Goal: Information Seeking & Learning: Learn about a topic

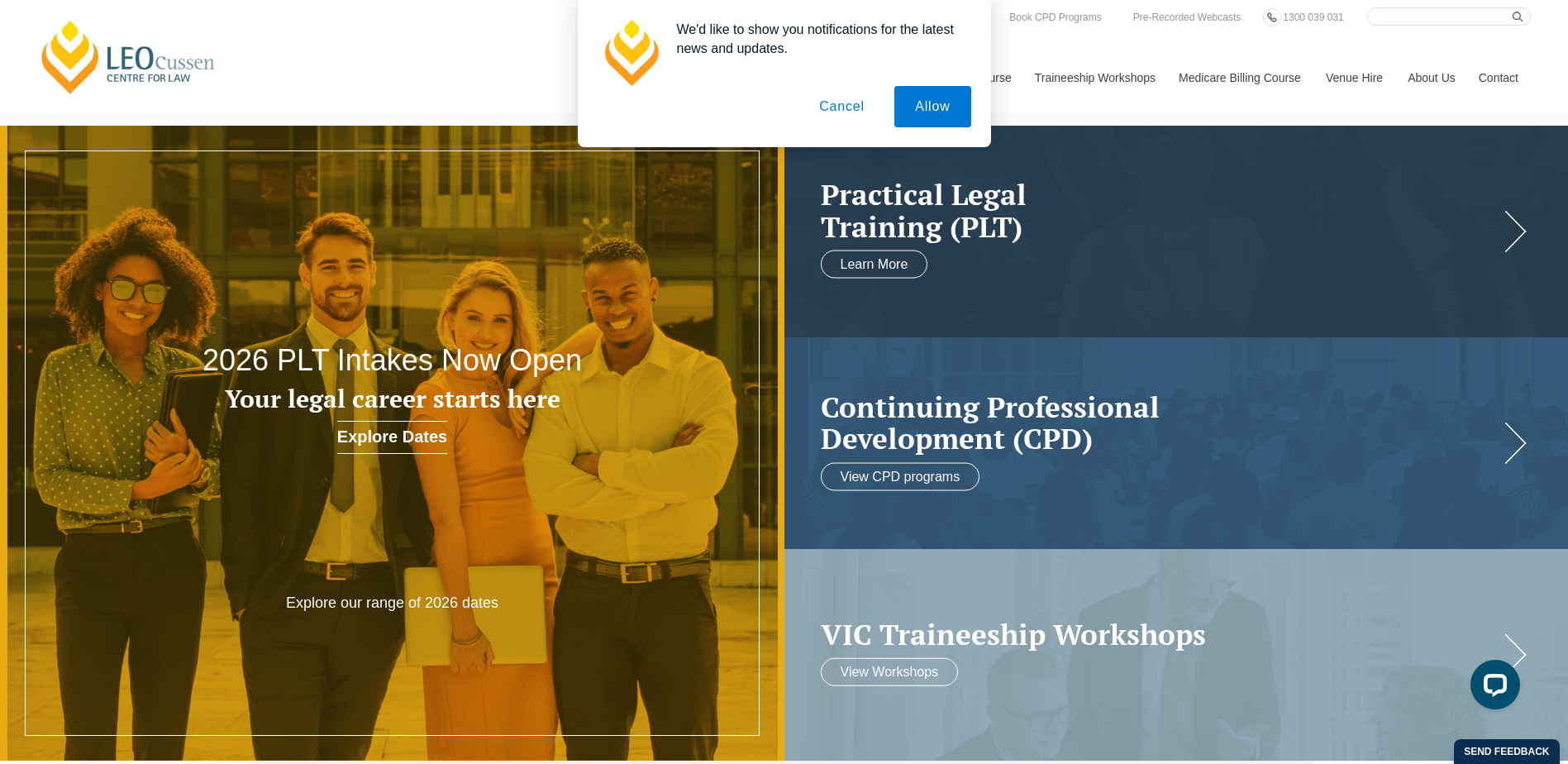
click at [833, 106] on button "Cancel" at bounding box center [842, 107] width 87 height 42
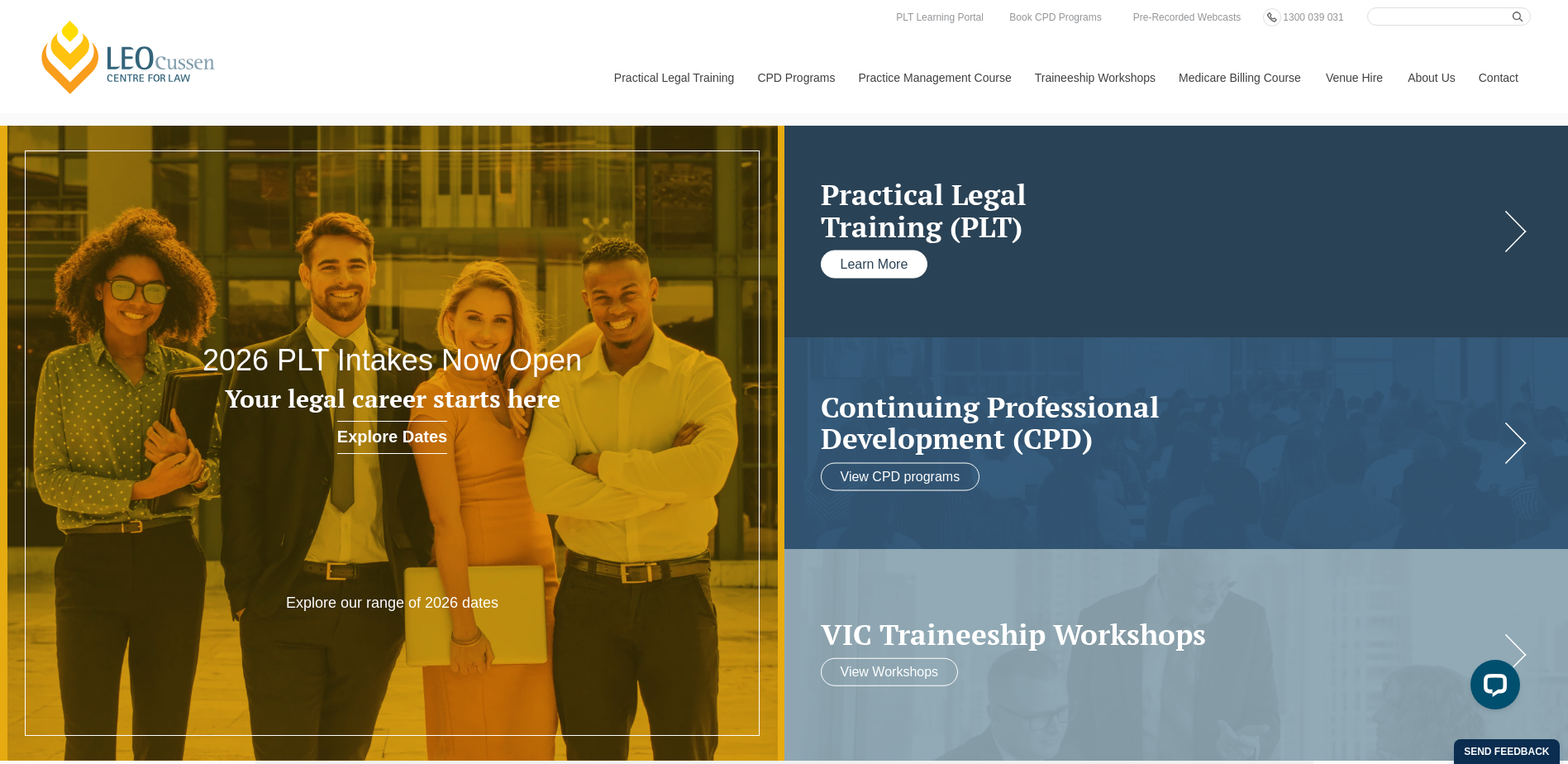
click at [892, 263] on link "Learn More" at bounding box center [874, 264] width 108 height 28
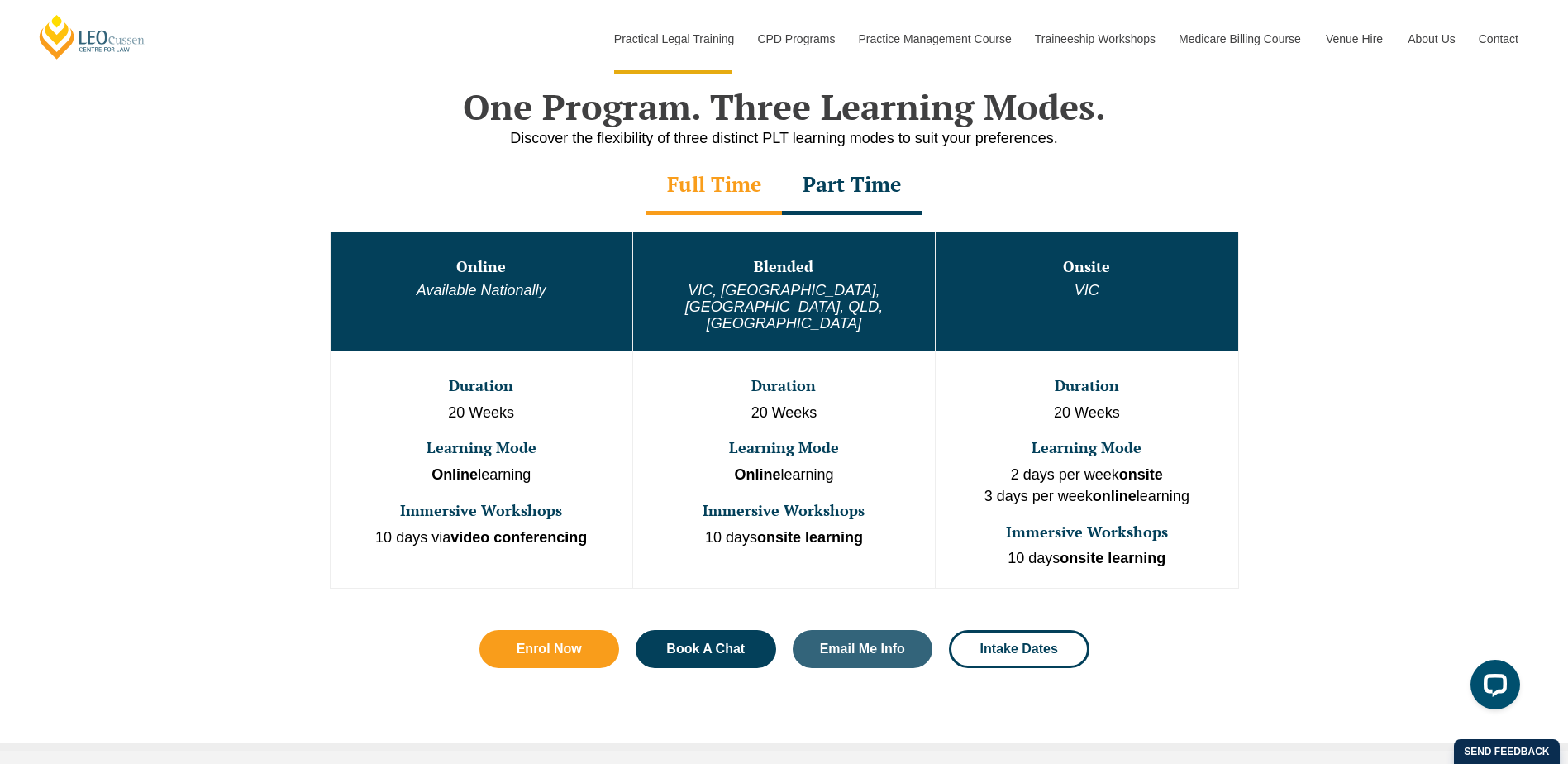
scroll to position [826, 0]
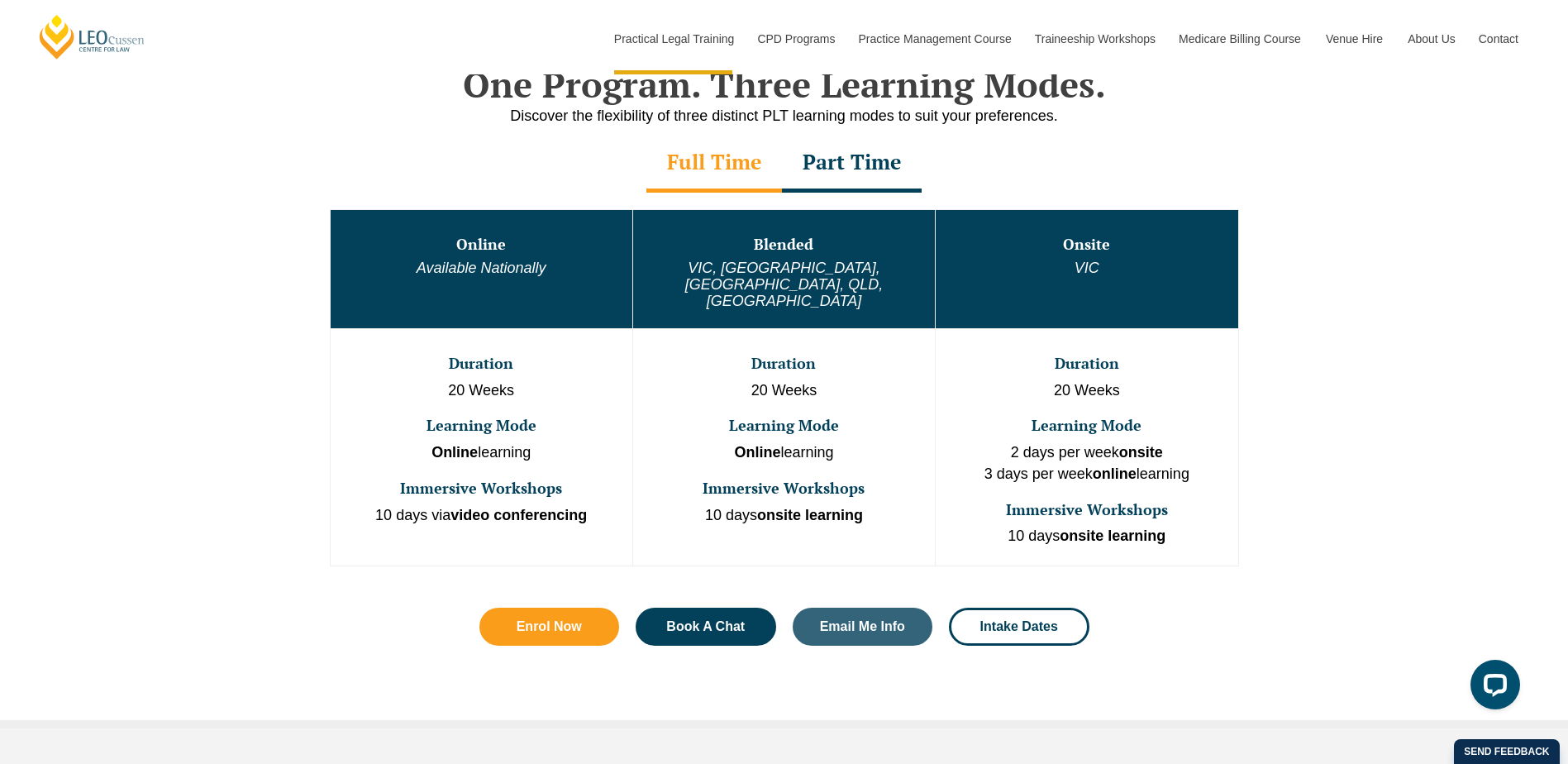
click at [855, 172] on div "Part Time" at bounding box center [852, 164] width 139 height 58
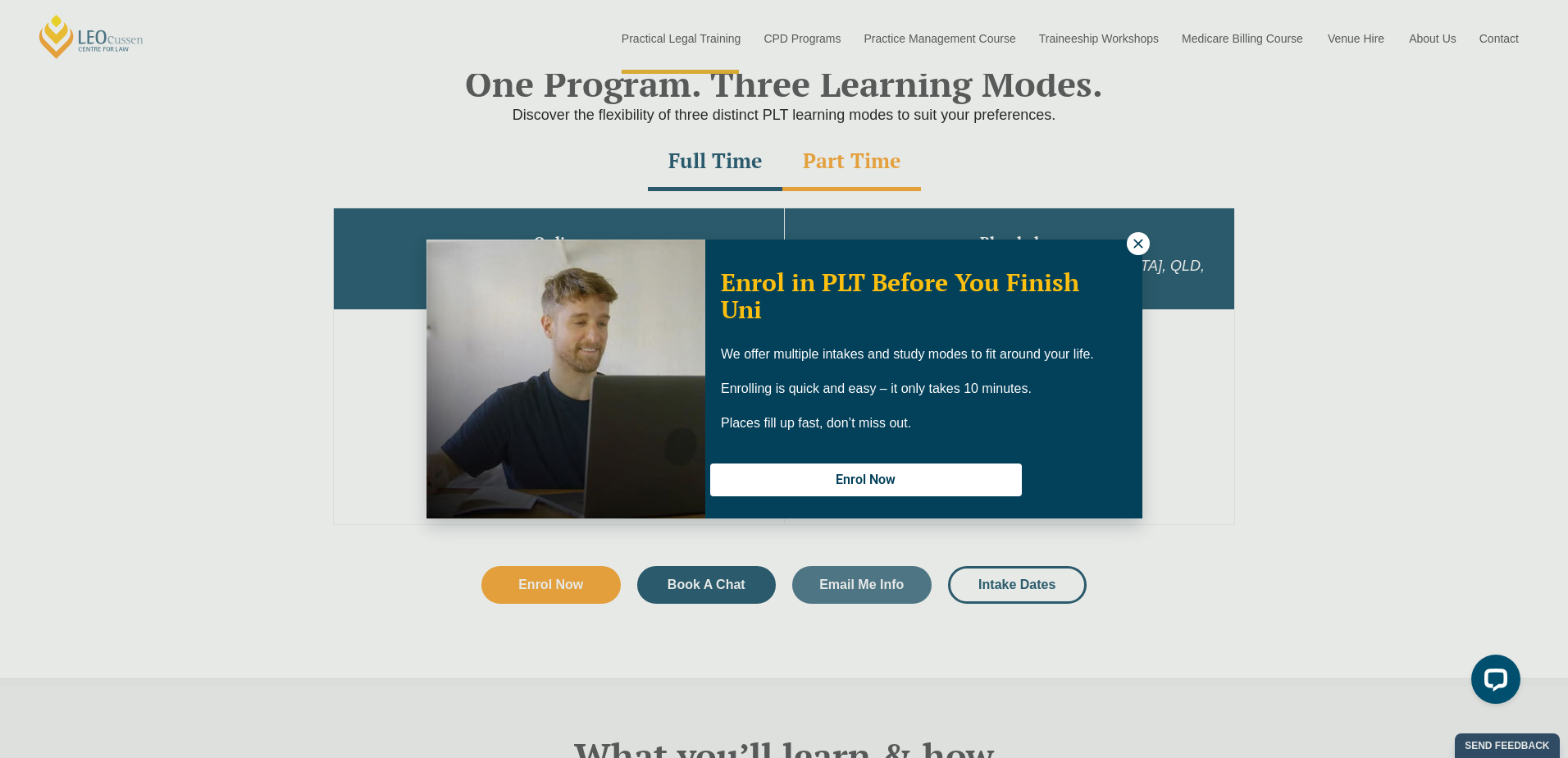
click at [1137, 243] on icon at bounding box center [1138, 243] width 14 height 14
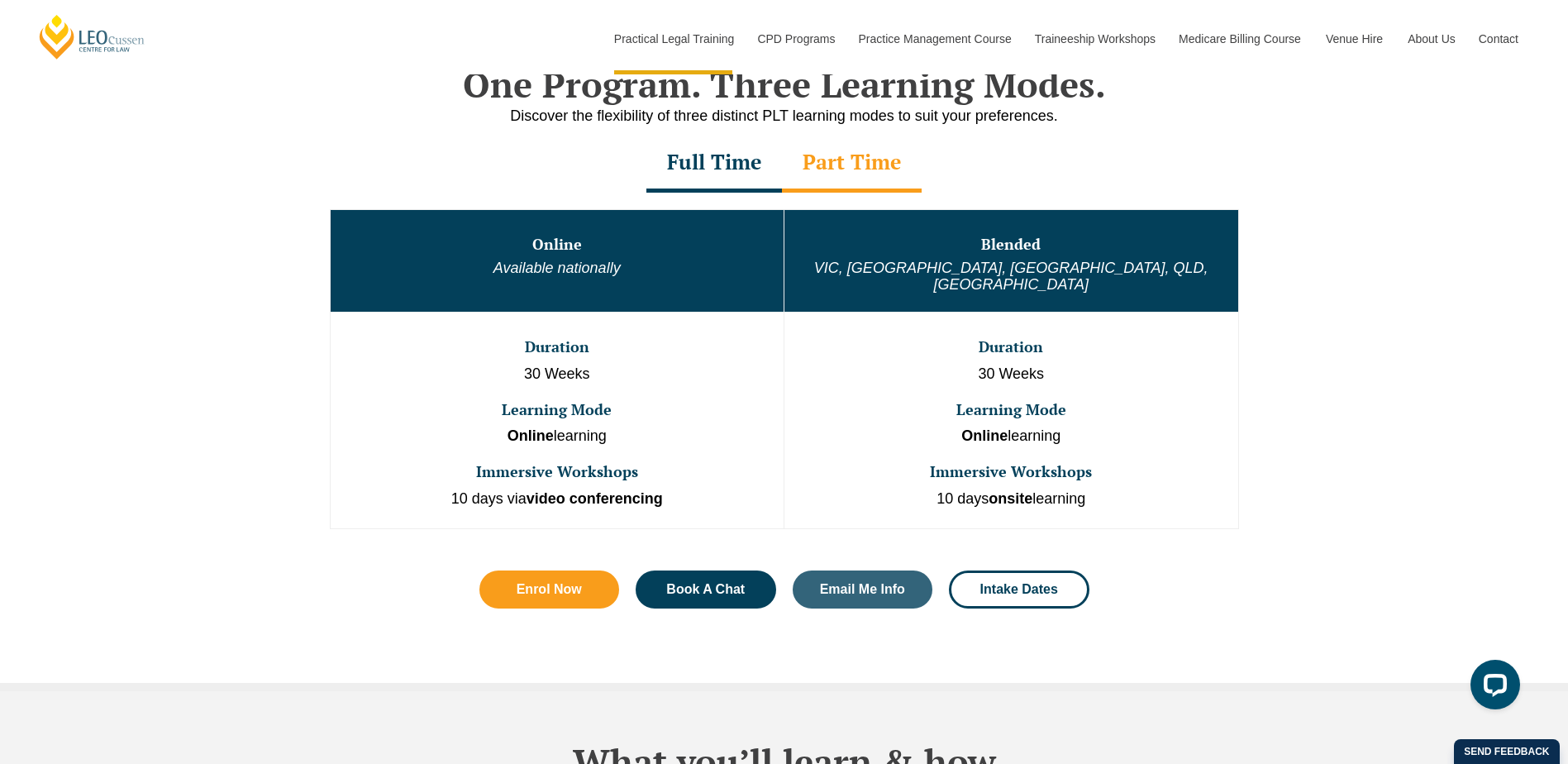
click at [723, 173] on div "Full Time" at bounding box center [714, 164] width 136 height 58
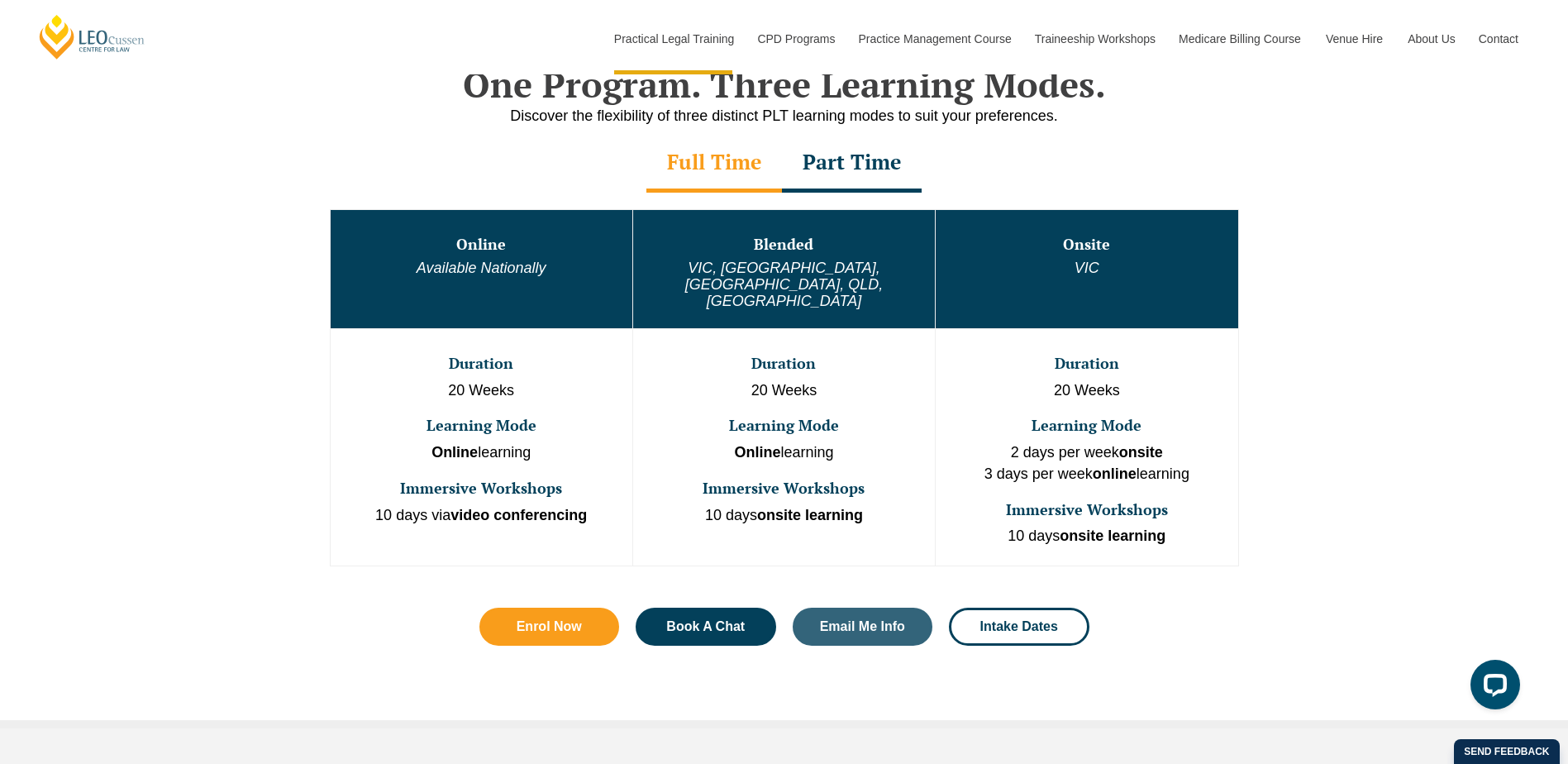
click at [827, 168] on div "Part Time" at bounding box center [852, 164] width 139 height 58
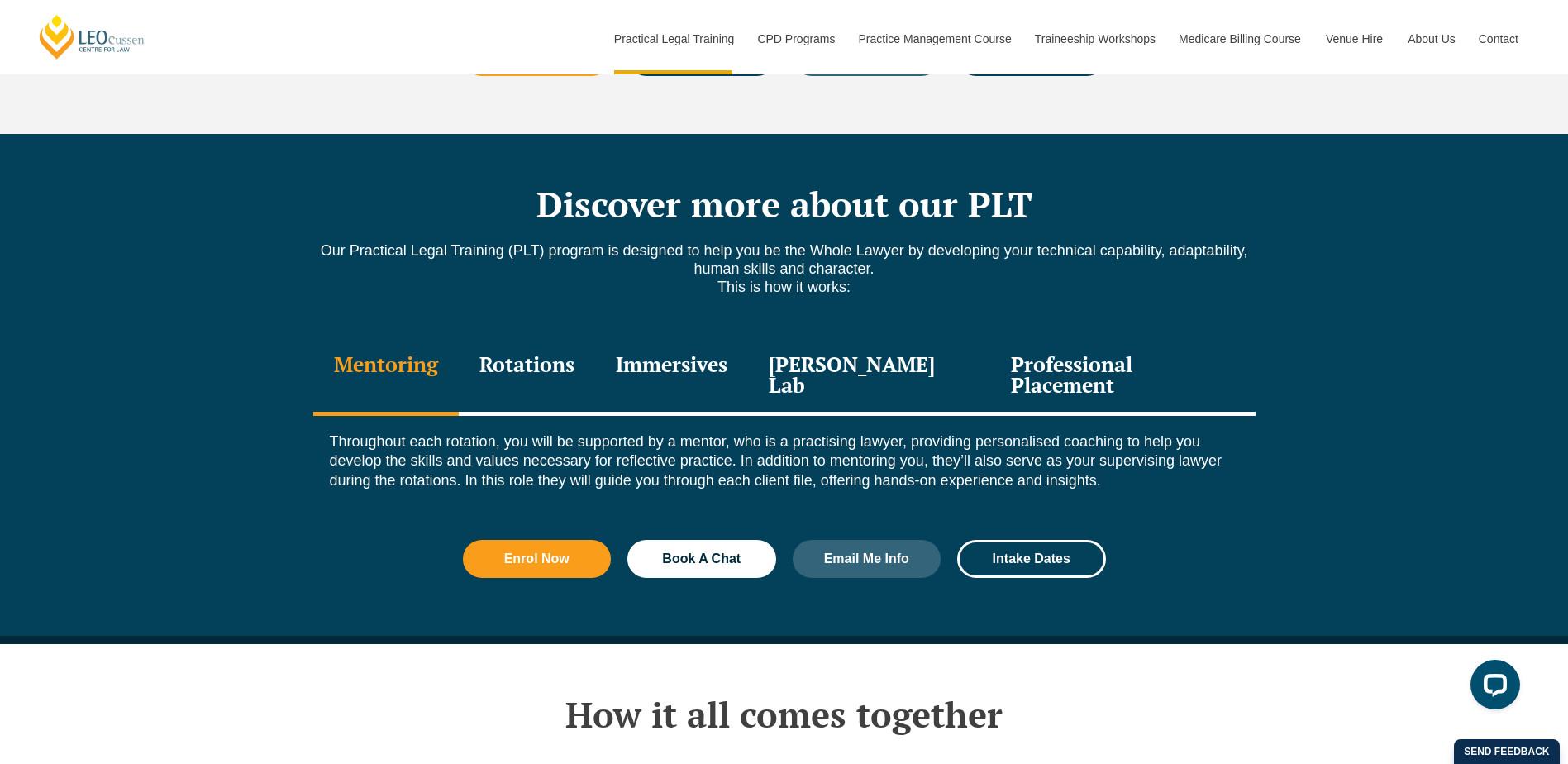
scroll to position [2231, 0]
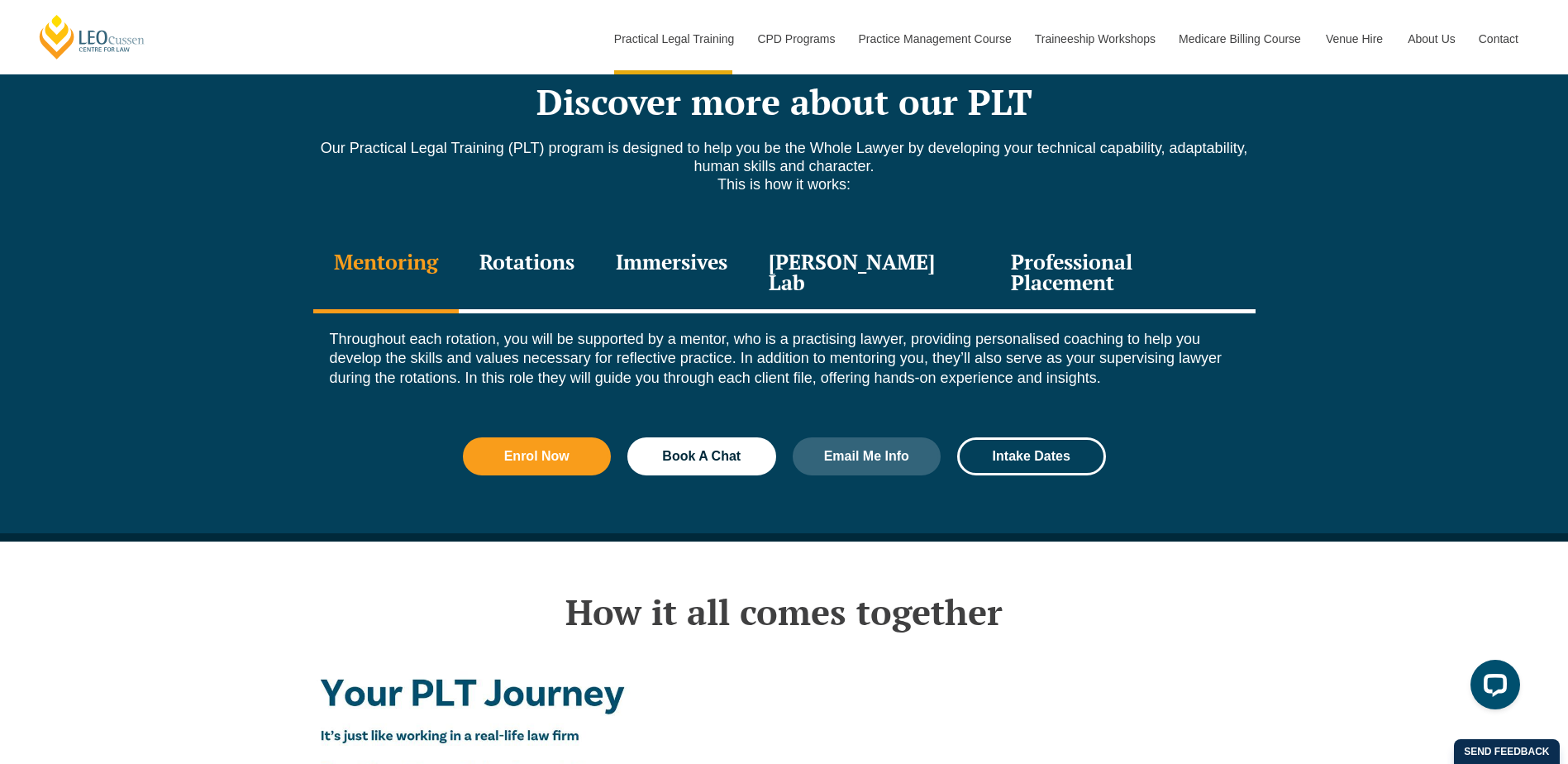
click at [535, 246] on div "Rotations" at bounding box center [526, 274] width 137 height 79
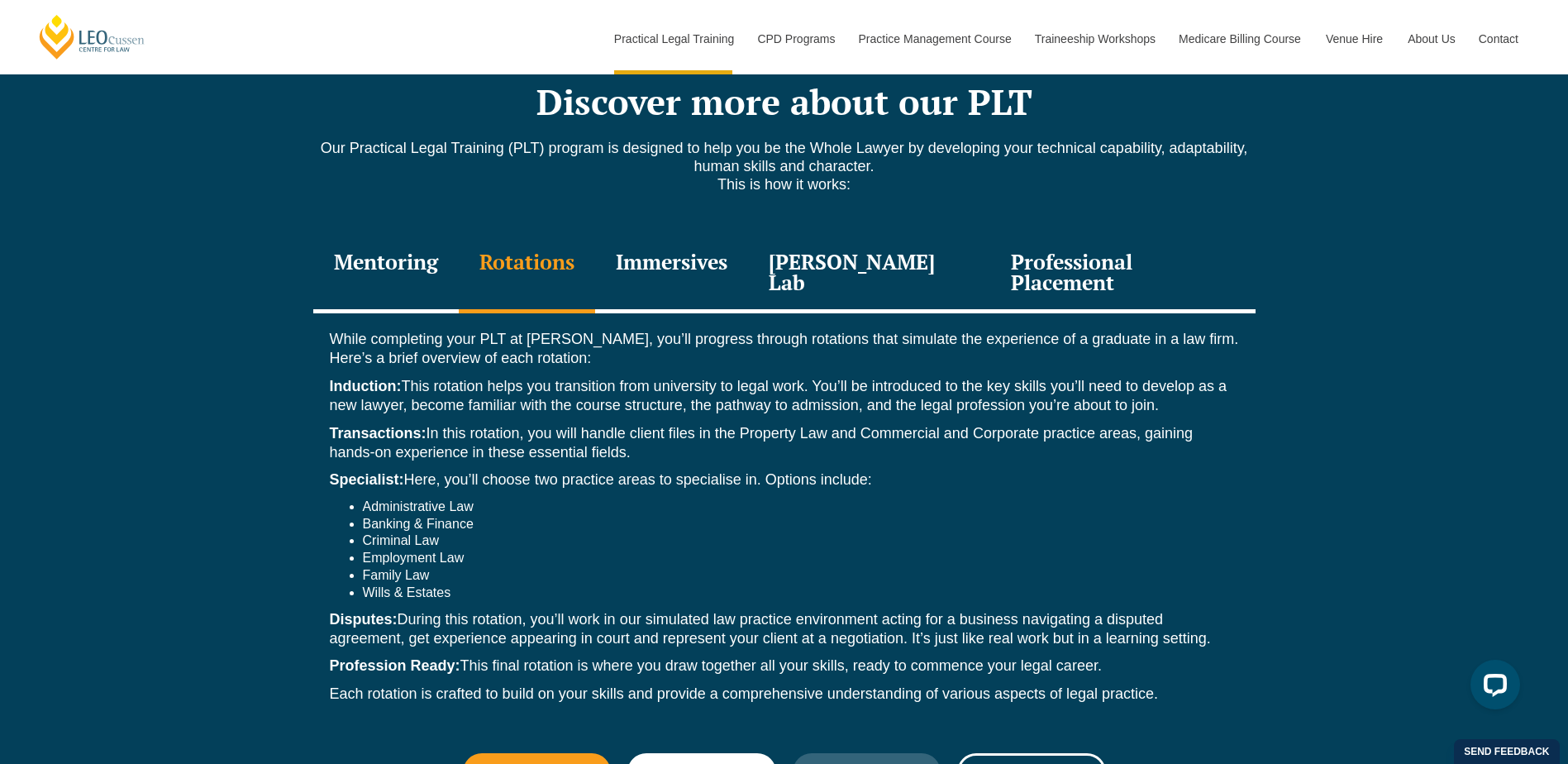
click at [696, 245] on div "Immersives" at bounding box center [671, 274] width 153 height 79
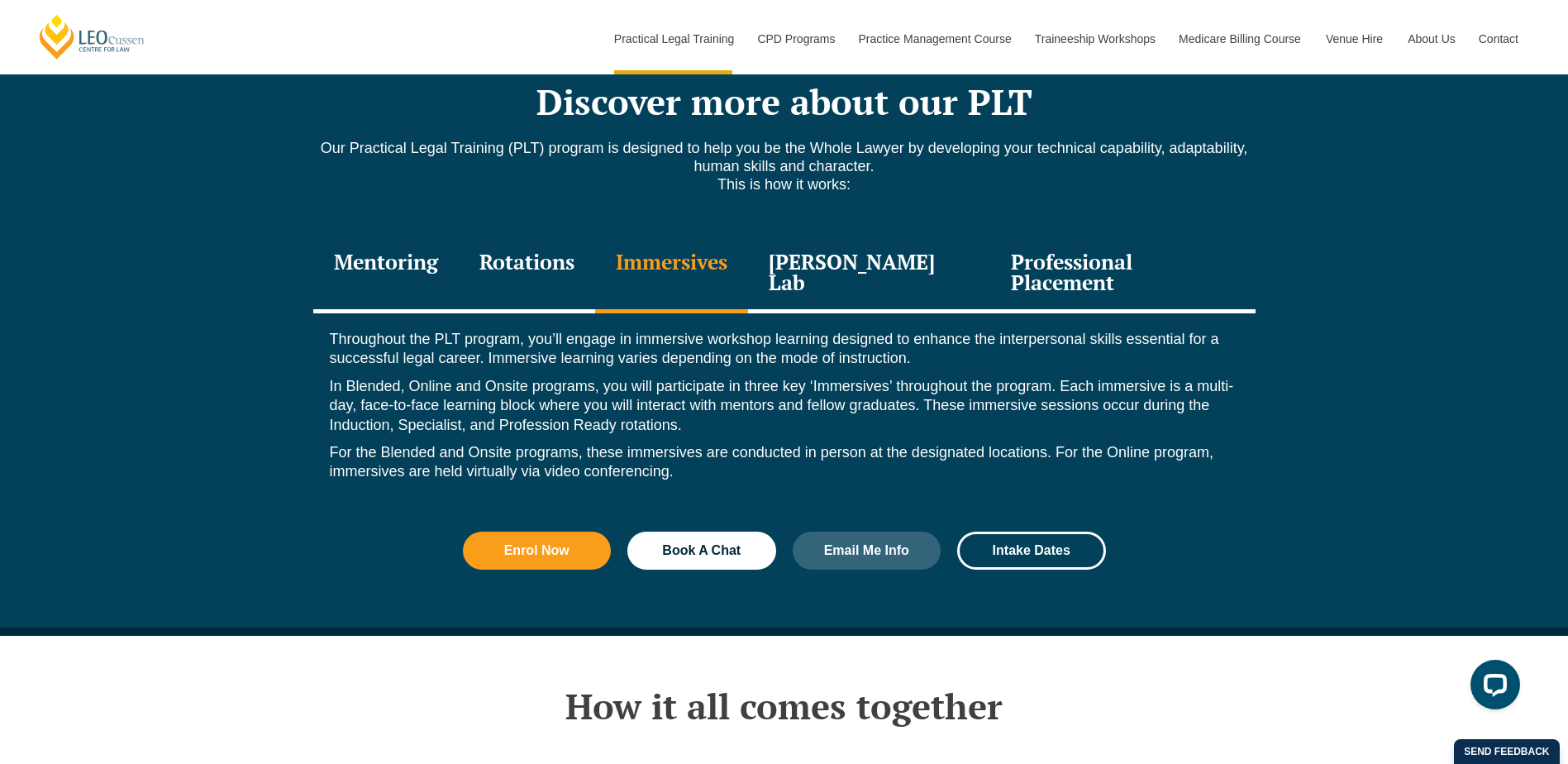
click at [866, 242] on div "[PERSON_NAME] Lab" at bounding box center [869, 274] width 243 height 79
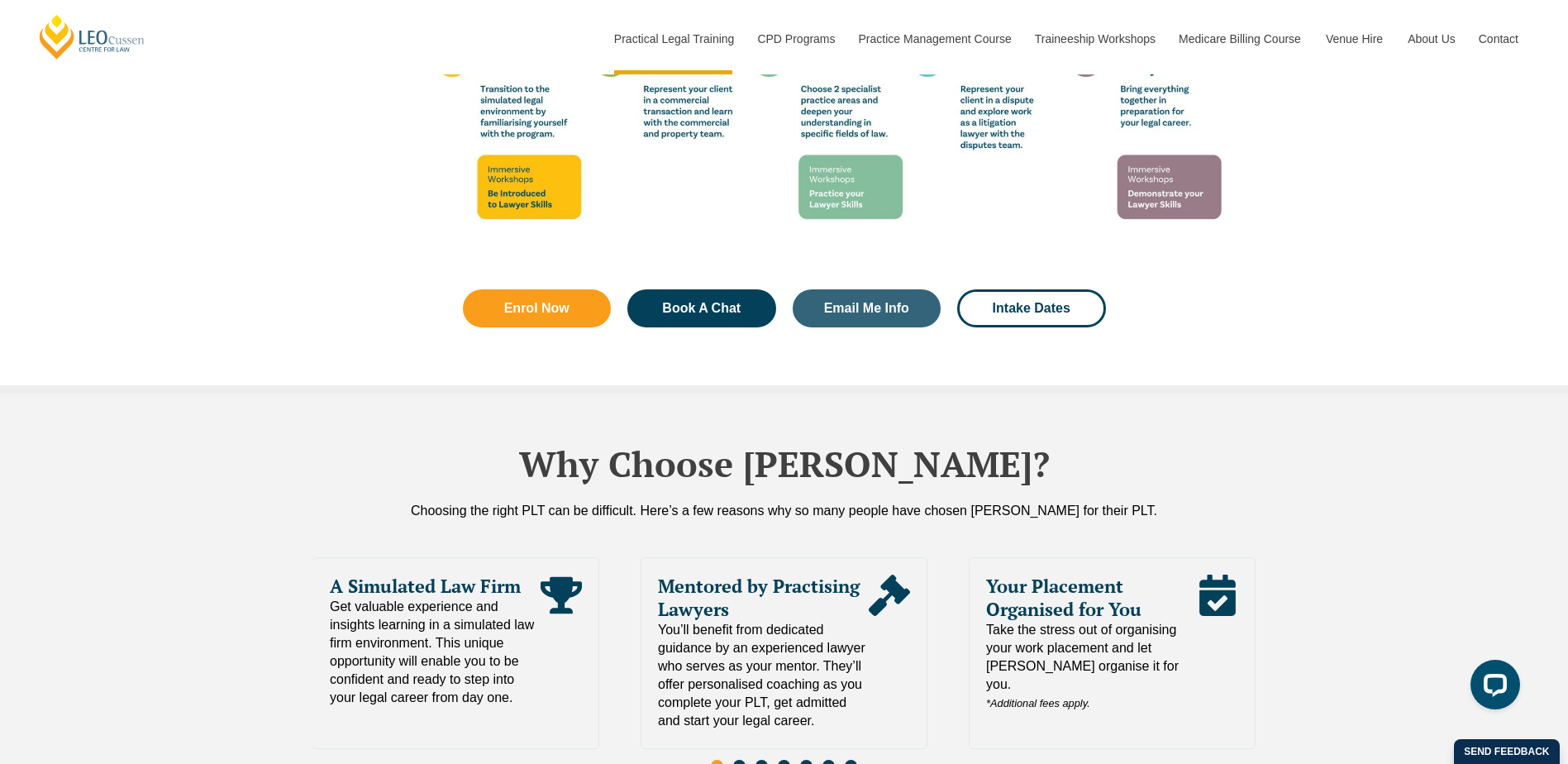
scroll to position [3306, 0]
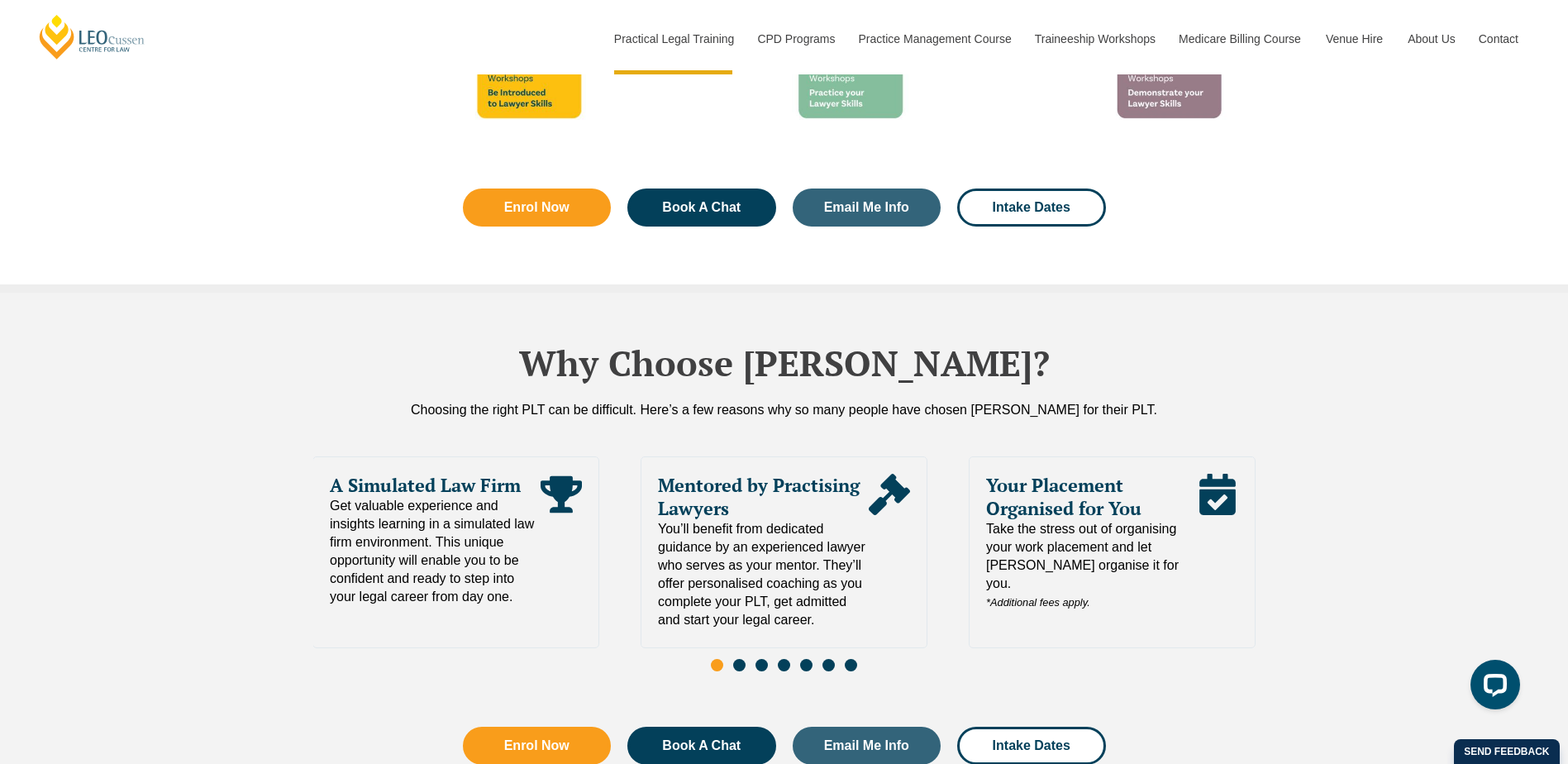
click at [741, 659] on span "Go to slide 2" at bounding box center [740, 665] width 13 height 13
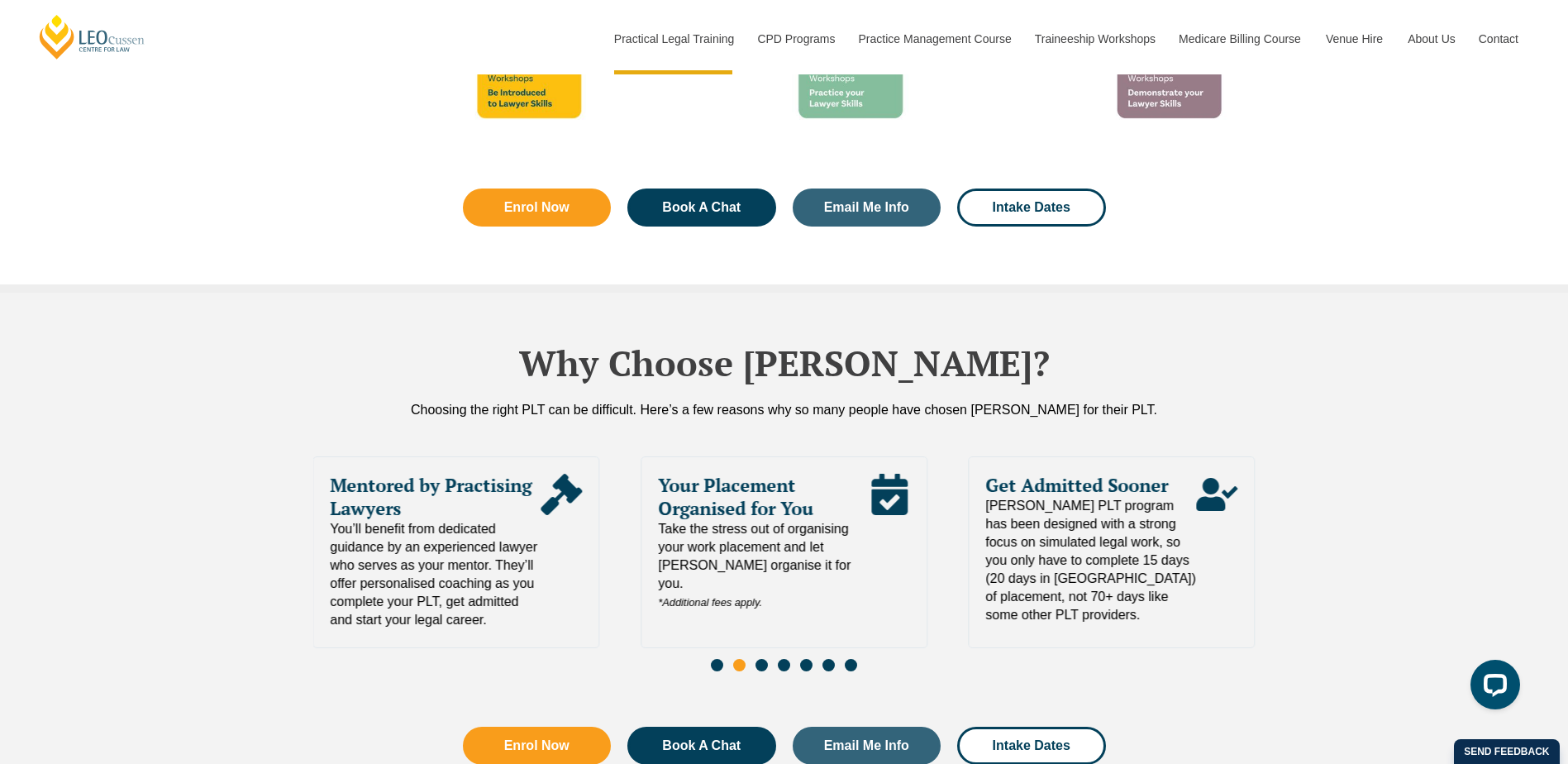
click at [775, 657] on div "Slides" at bounding box center [784, 666] width 942 height 19
click at [769, 657] on div "Slides" at bounding box center [784, 666] width 942 height 19
click at [764, 659] on span "Go to slide 3" at bounding box center [761, 665] width 13 height 13
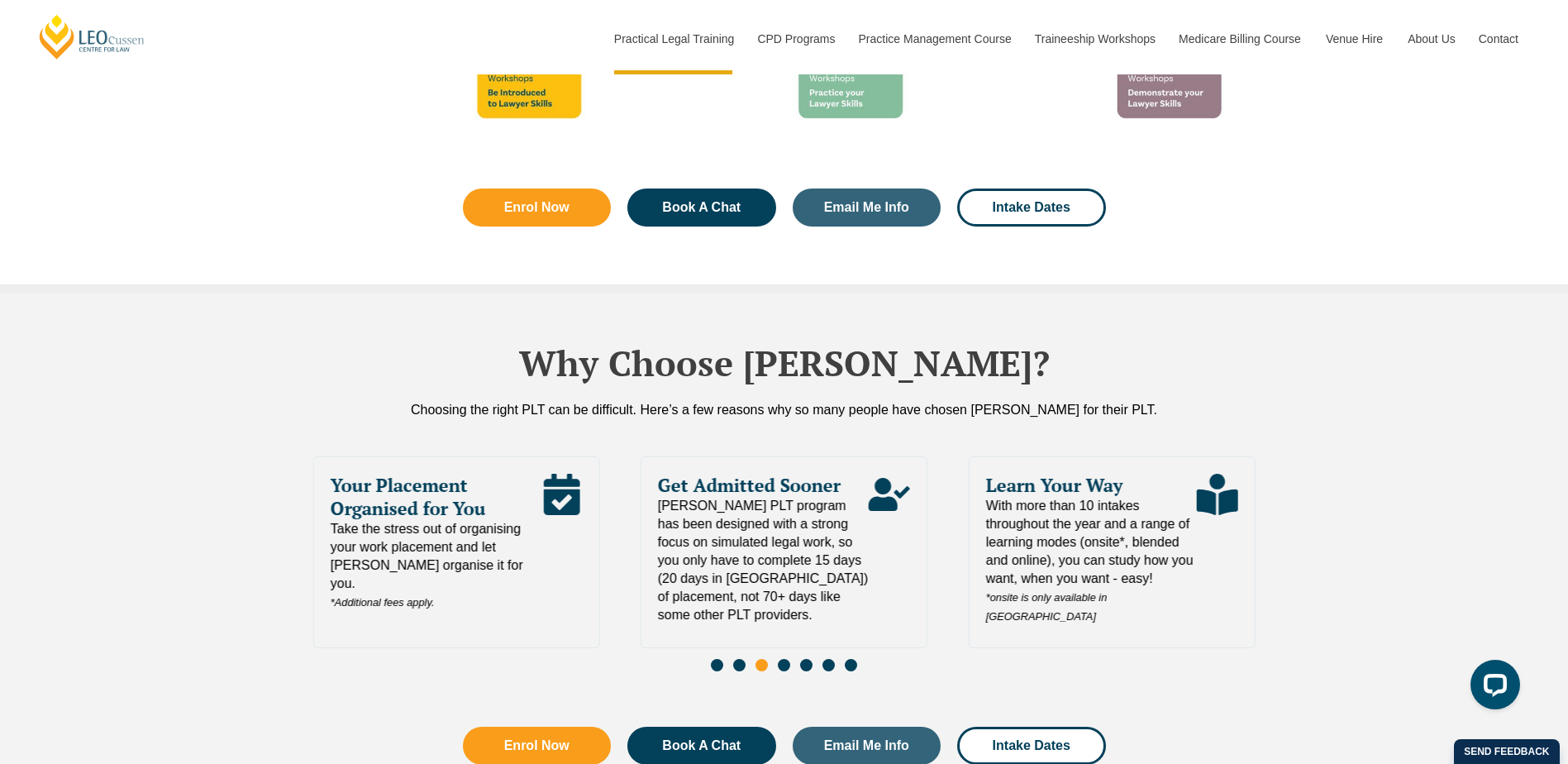
click at [779, 659] on span "Go to slide 4" at bounding box center [784, 665] width 13 height 13
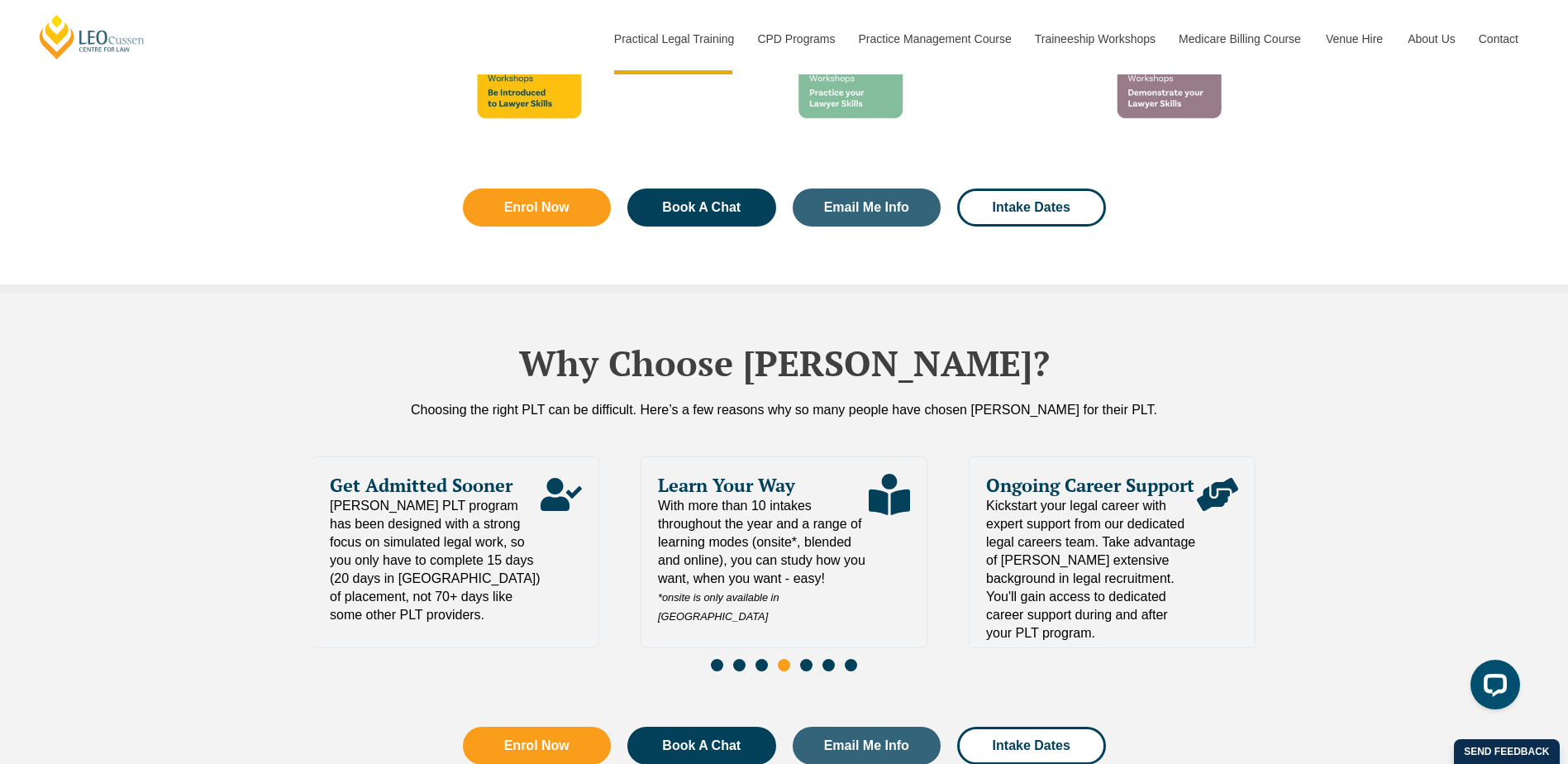
click at [808, 659] on span "Go to slide 5" at bounding box center [807, 665] width 13 height 13
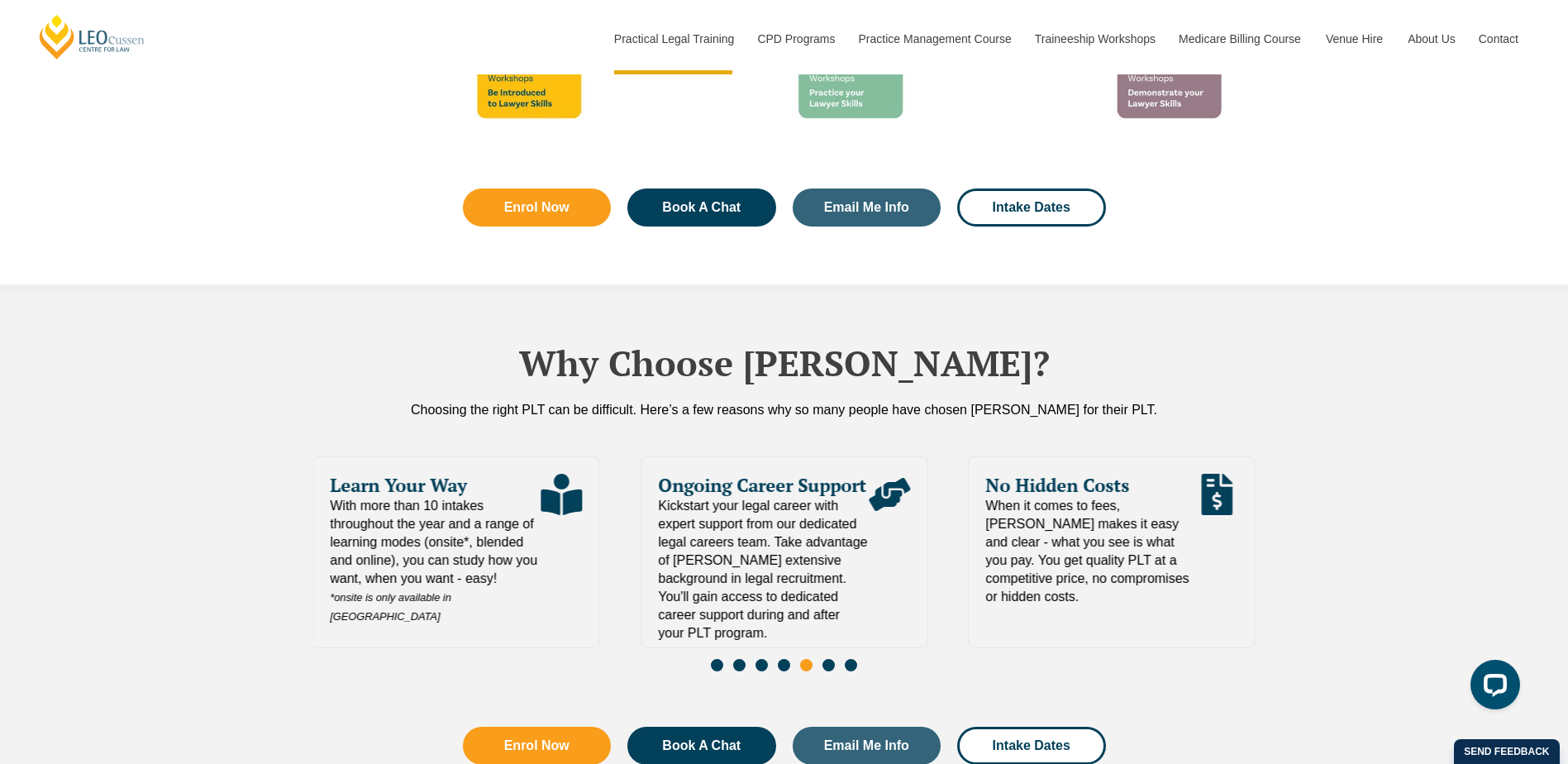
click at [824, 659] on span "Go to slide 6" at bounding box center [829, 665] width 13 height 13
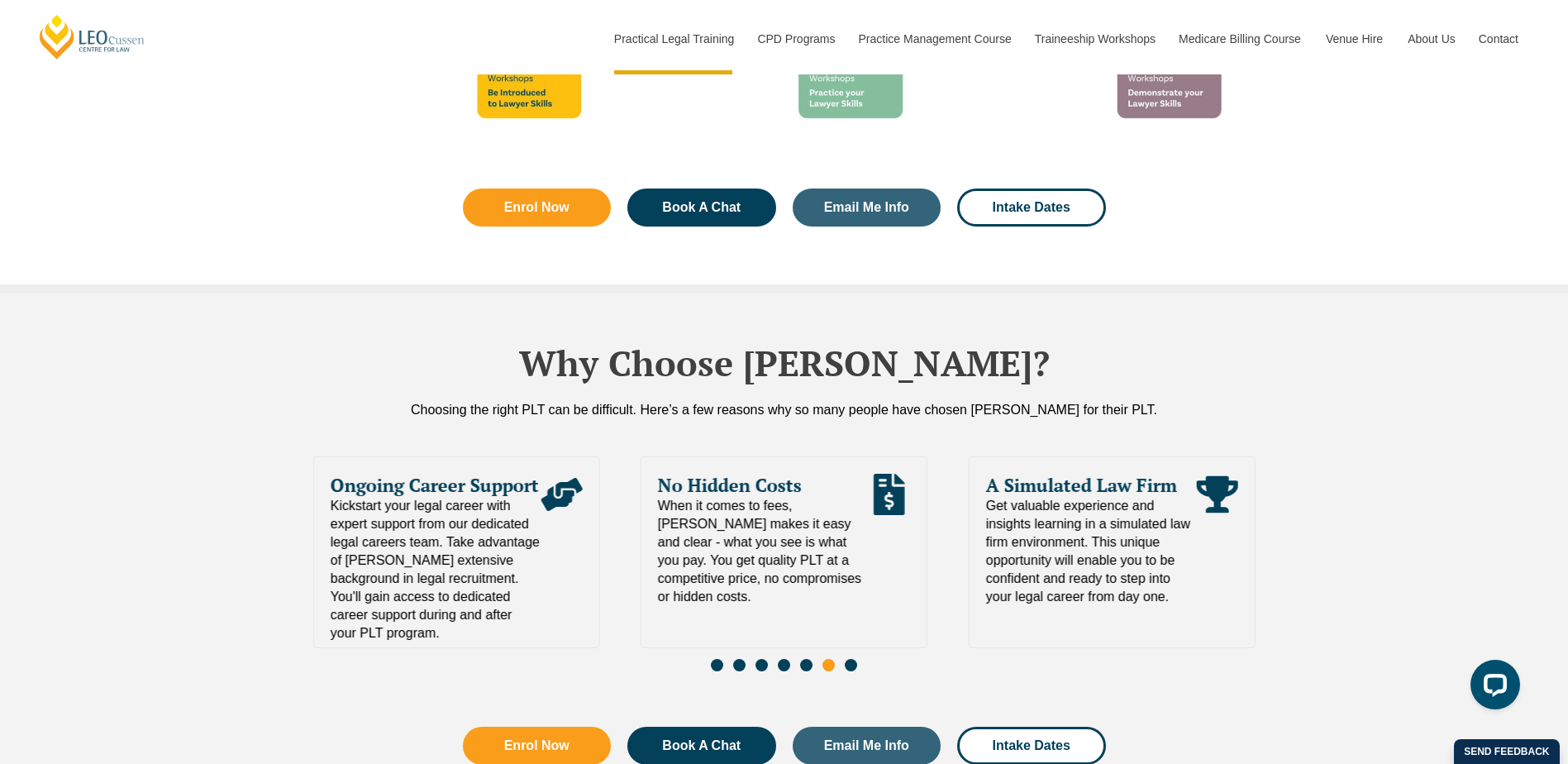
click at [845, 659] on span "Go to slide 7" at bounding box center [851, 665] width 13 height 13
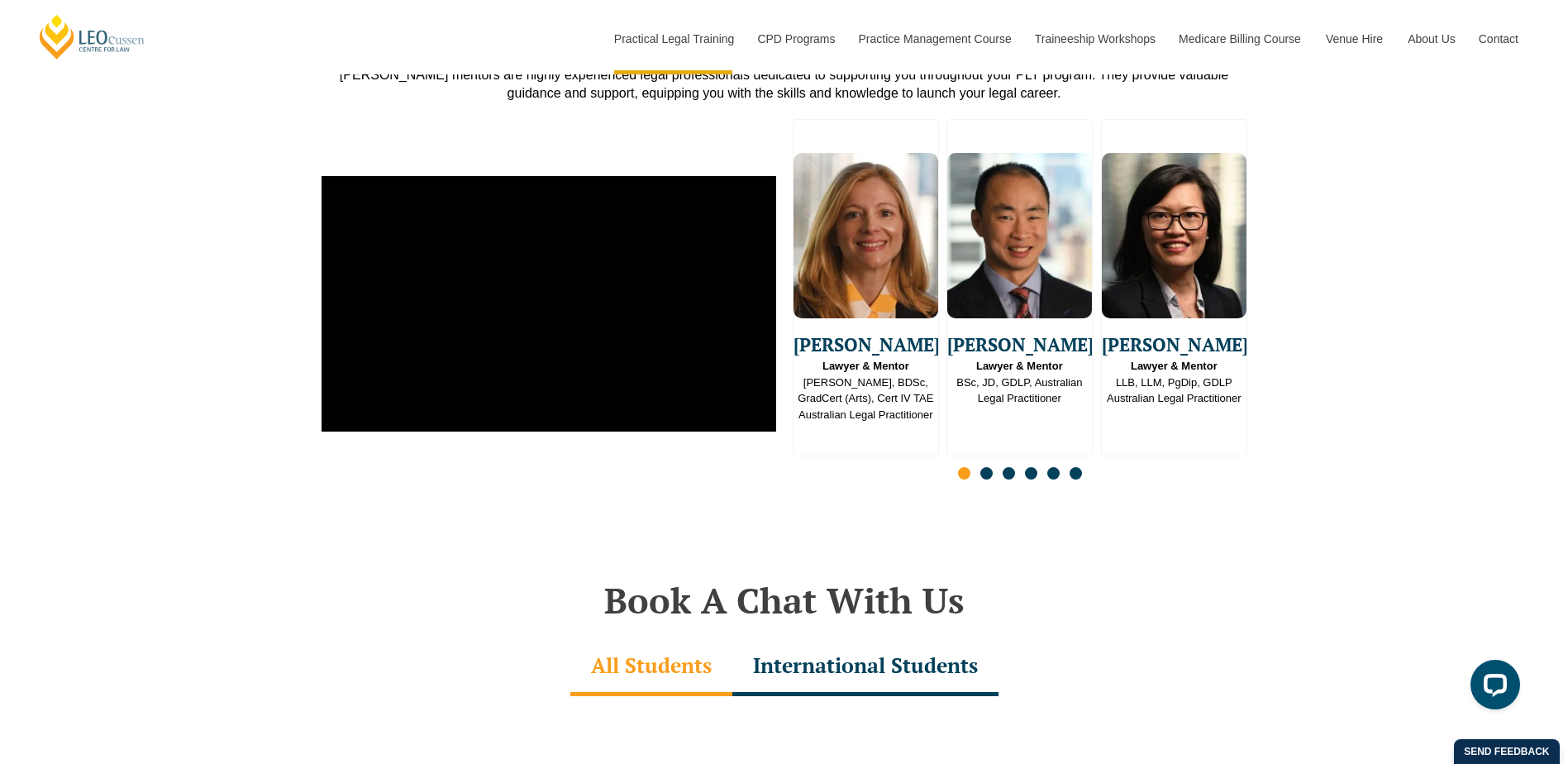
scroll to position [4215, 0]
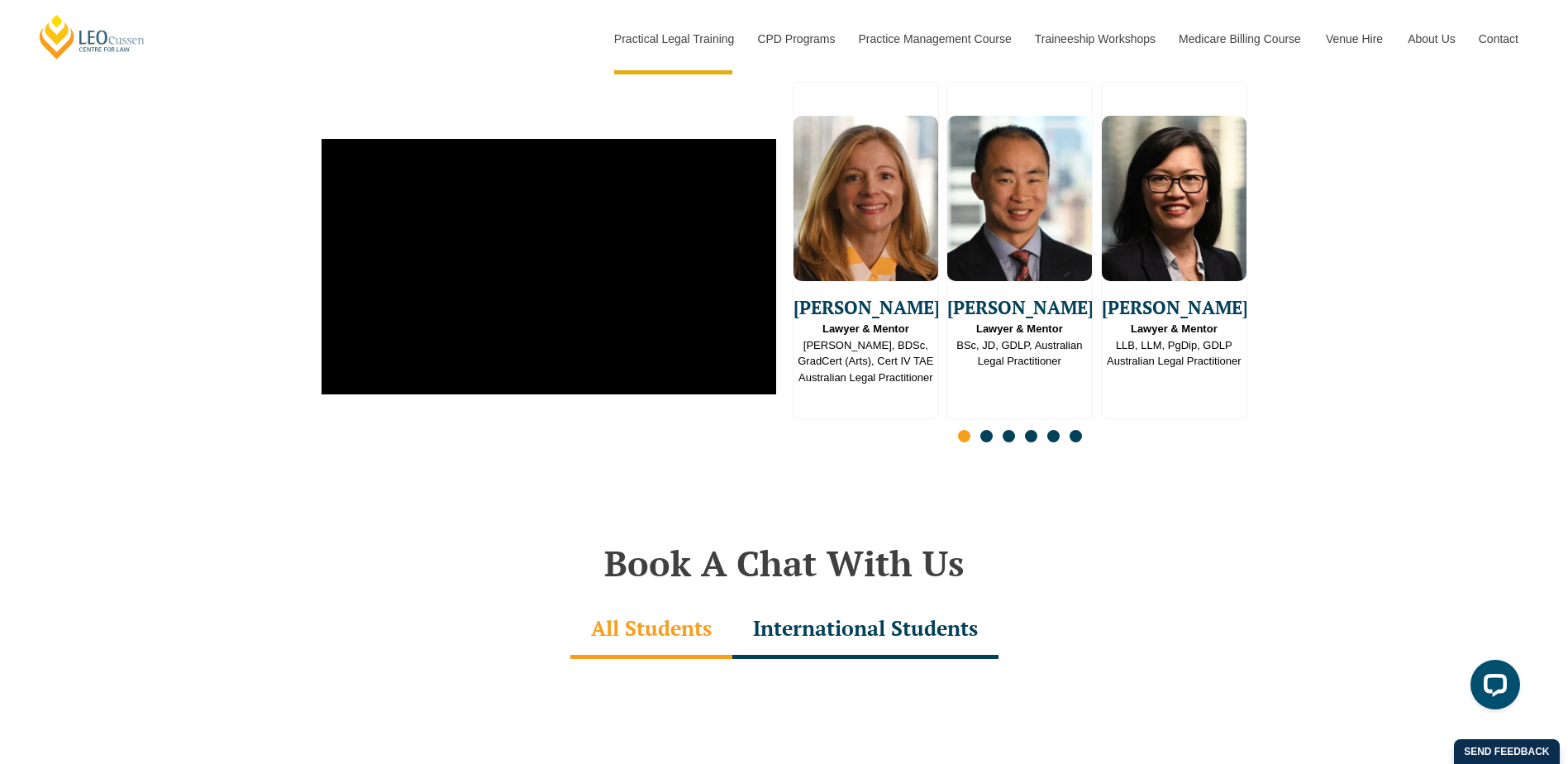
click at [987, 411] on div "[PERSON_NAME] Lawyer & Mentor [PERSON_NAME], BDSc, GradCert (Arts), Cert IV TAE…" at bounding box center [1020, 267] width 455 height 371
click at [990, 429] on span "Go to slide 2" at bounding box center [987, 436] width 13 height 13
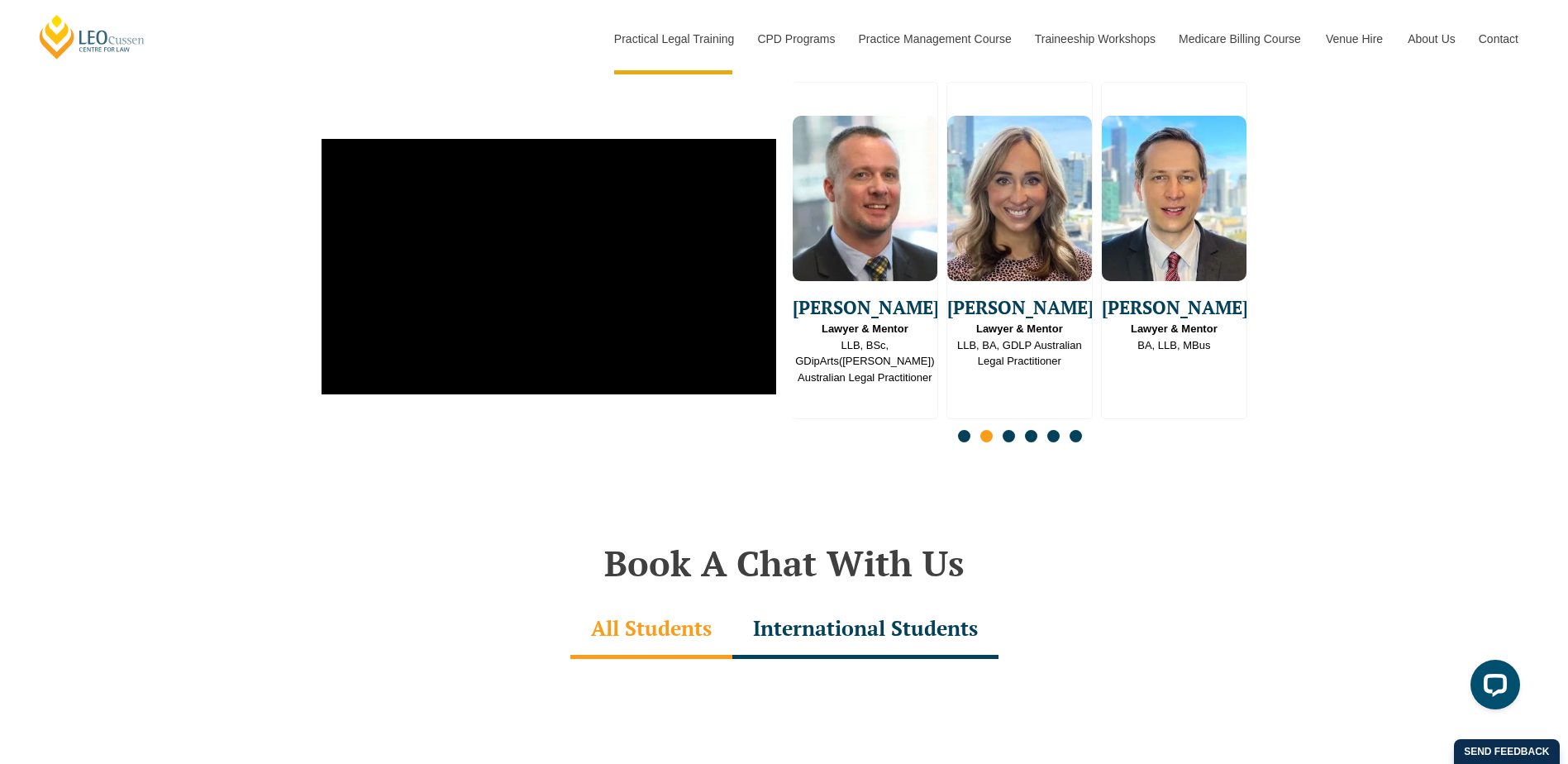
click at [1003, 429] on span "Go to slide 3" at bounding box center [1009, 436] width 13 height 13
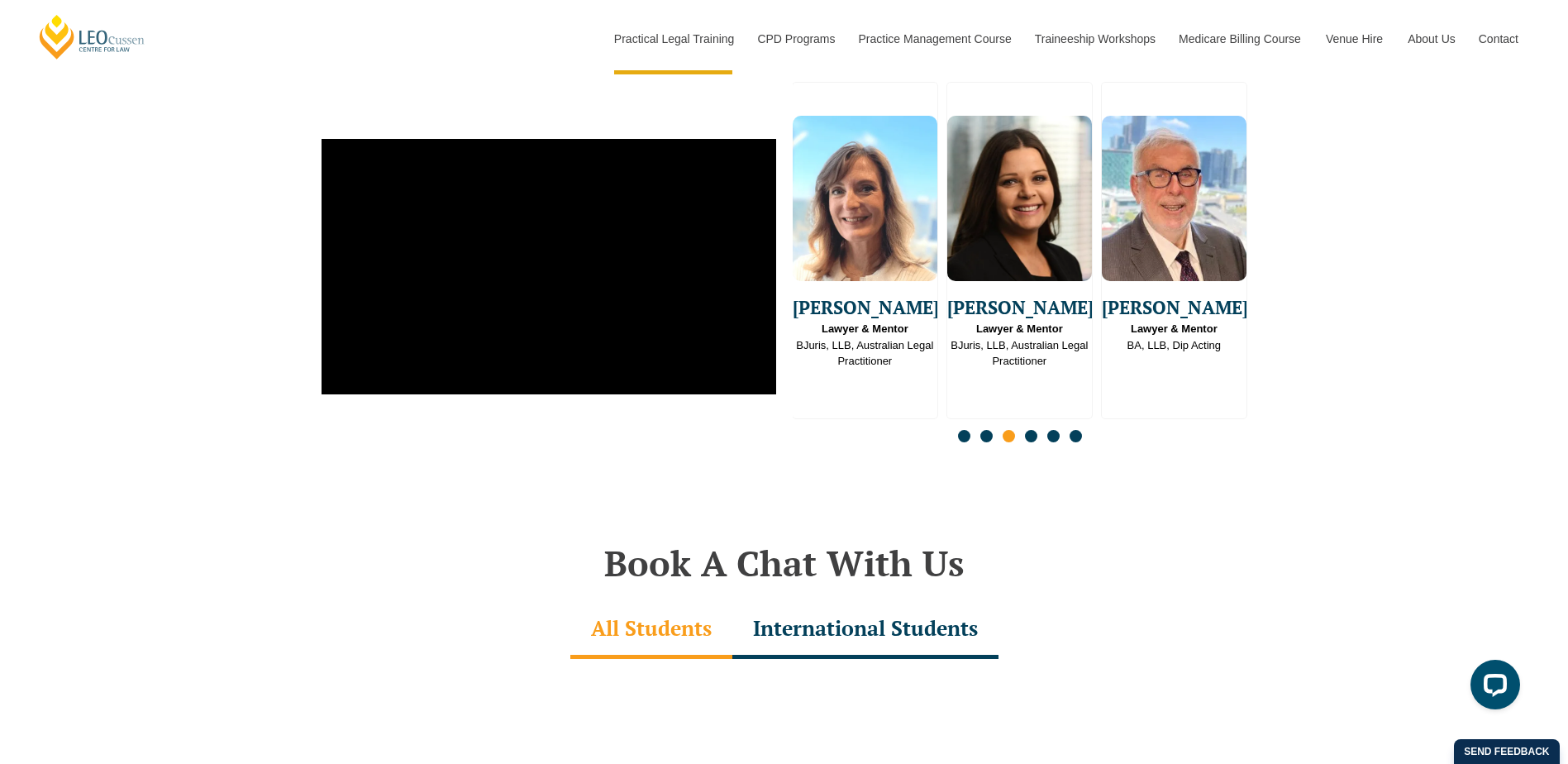
click at [1029, 429] on span "Go to slide 4" at bounding box center [1031, 436] width 13 height 13
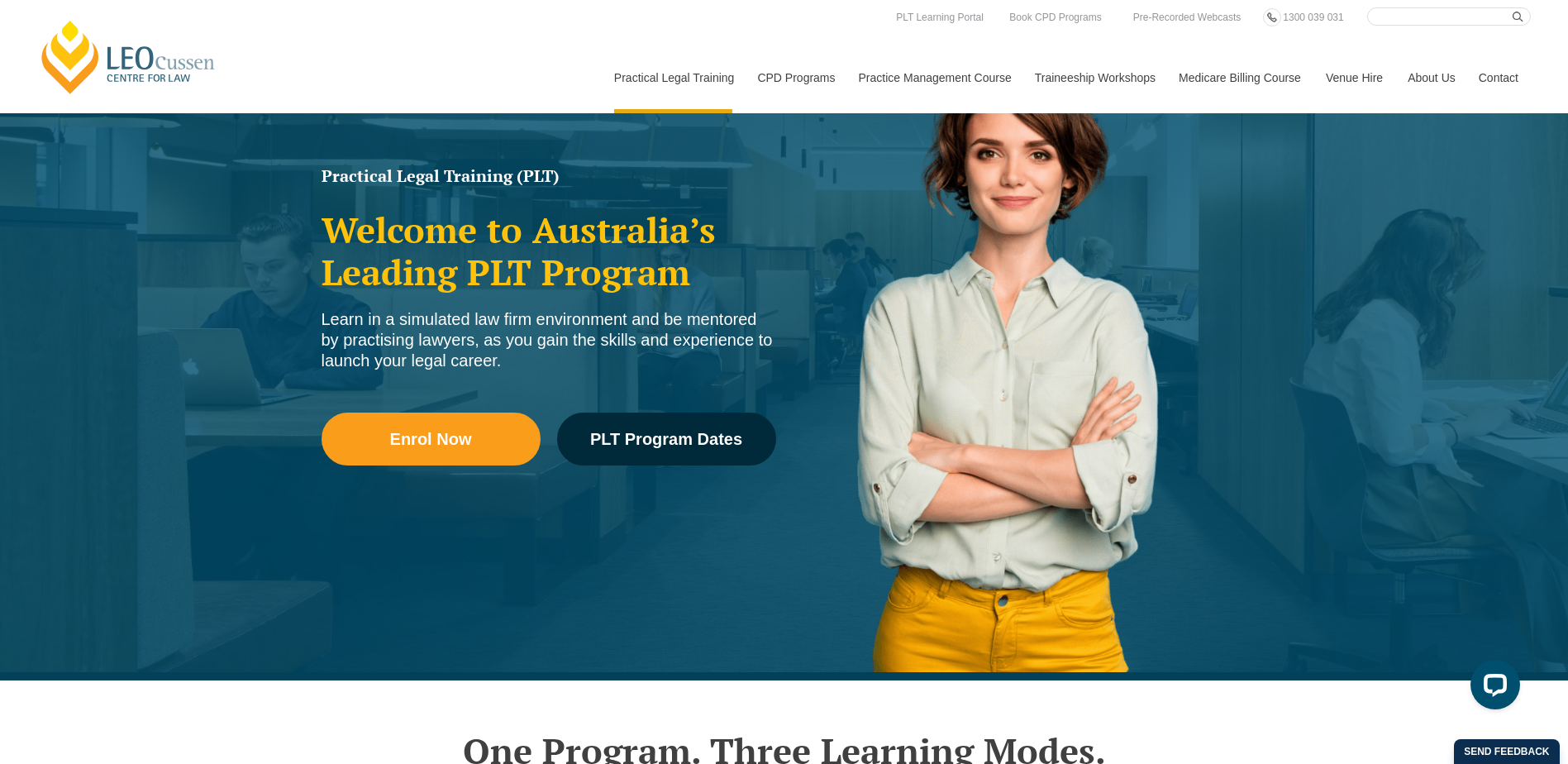
scroll to position [0, 0]
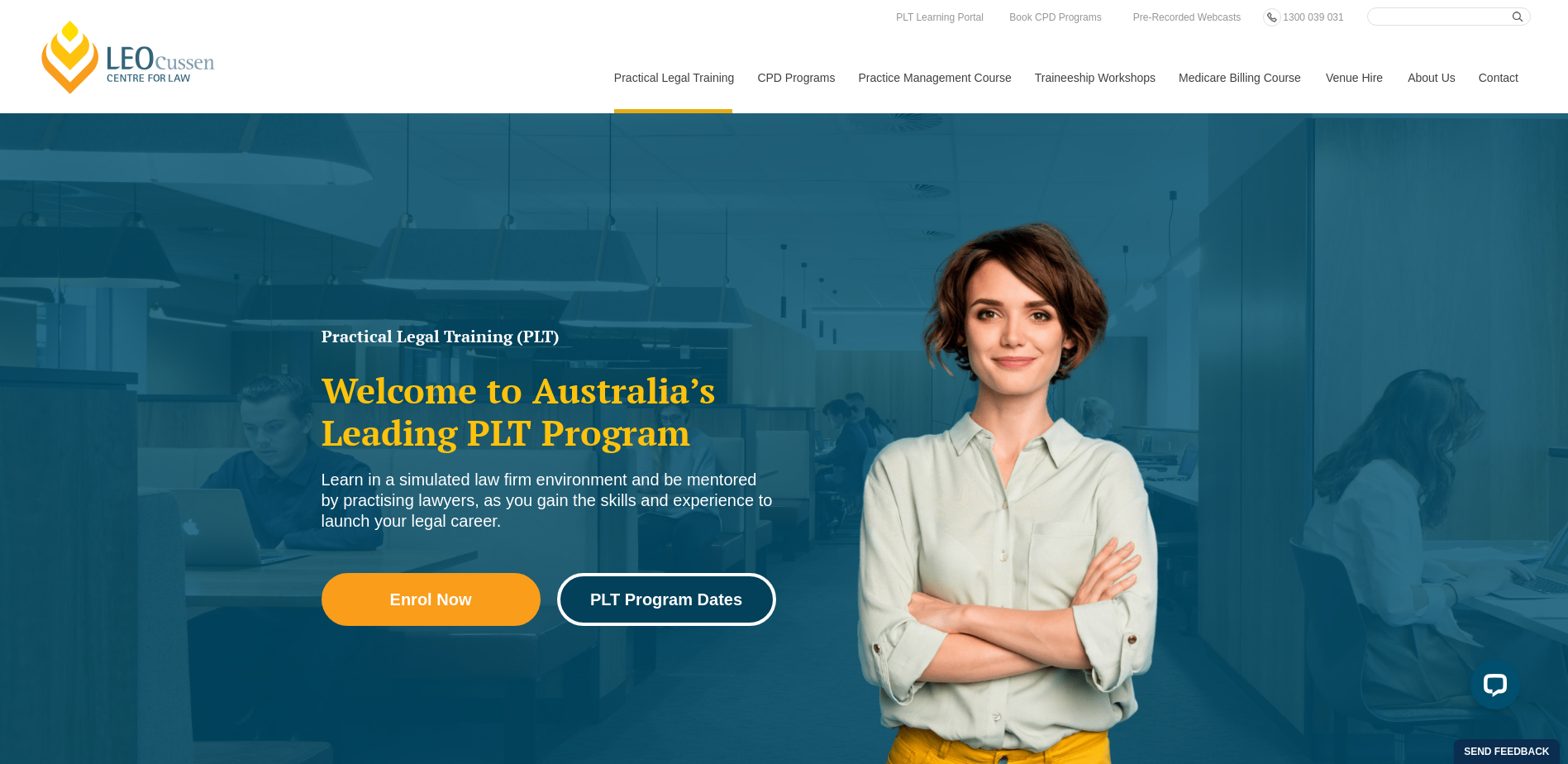
click at [663, 602] on span "PLT Program Dates" at bounding box center [666, 599] width 152 height 16
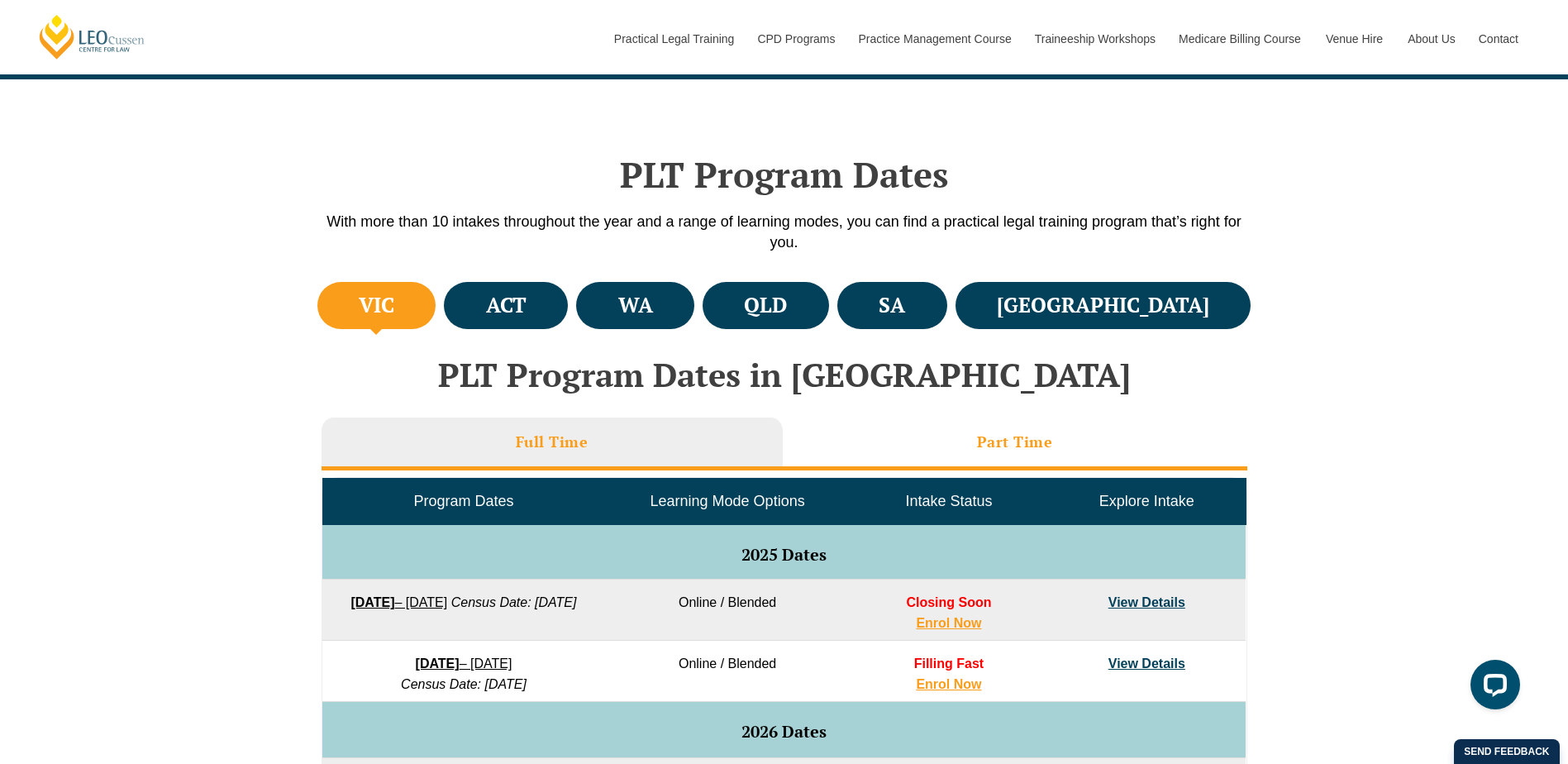
click at [895, 441] on li "Part Time" at bounding box center [1015, 444] width 465 height 53
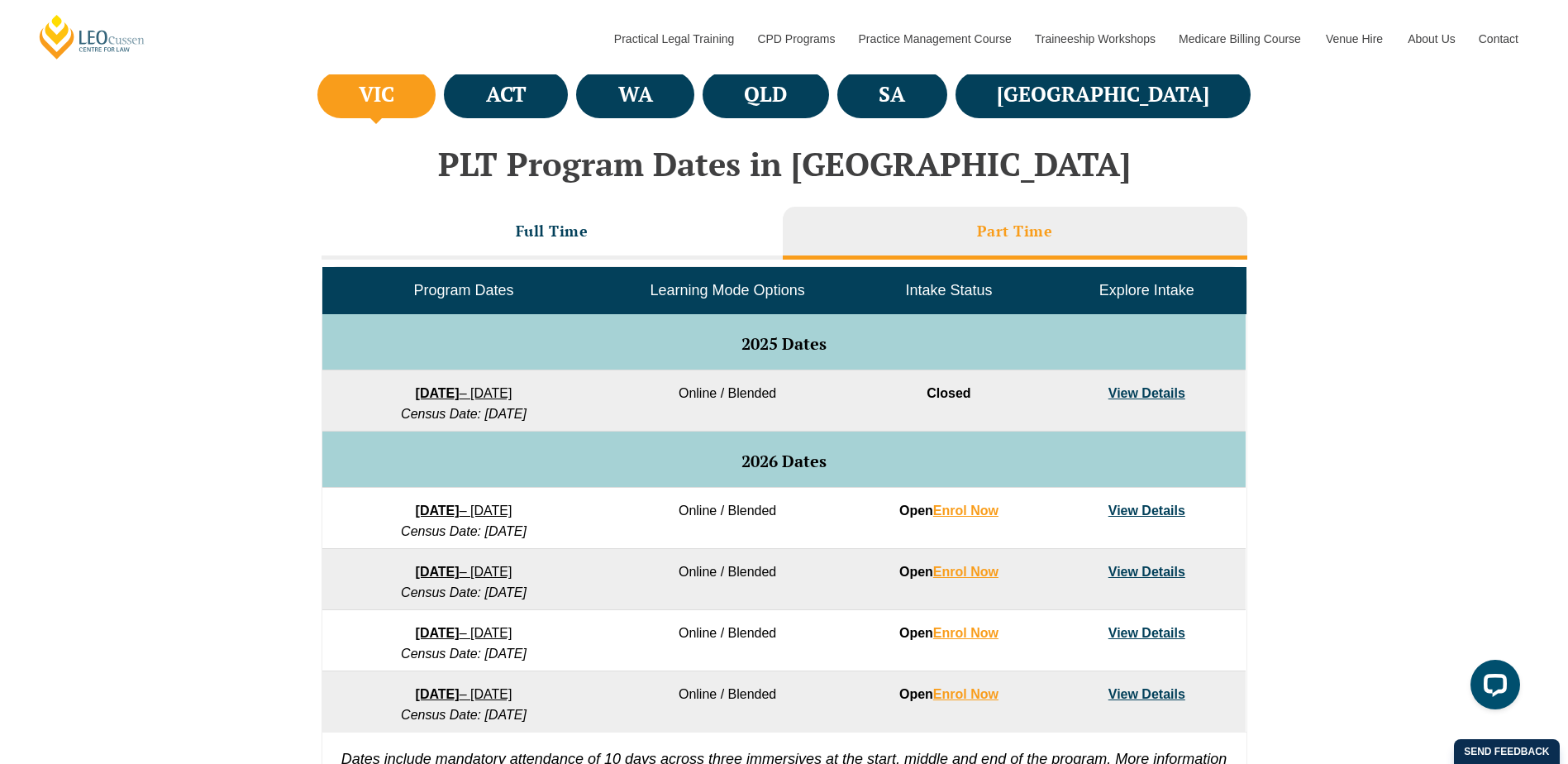
scroll to position [744, 0]
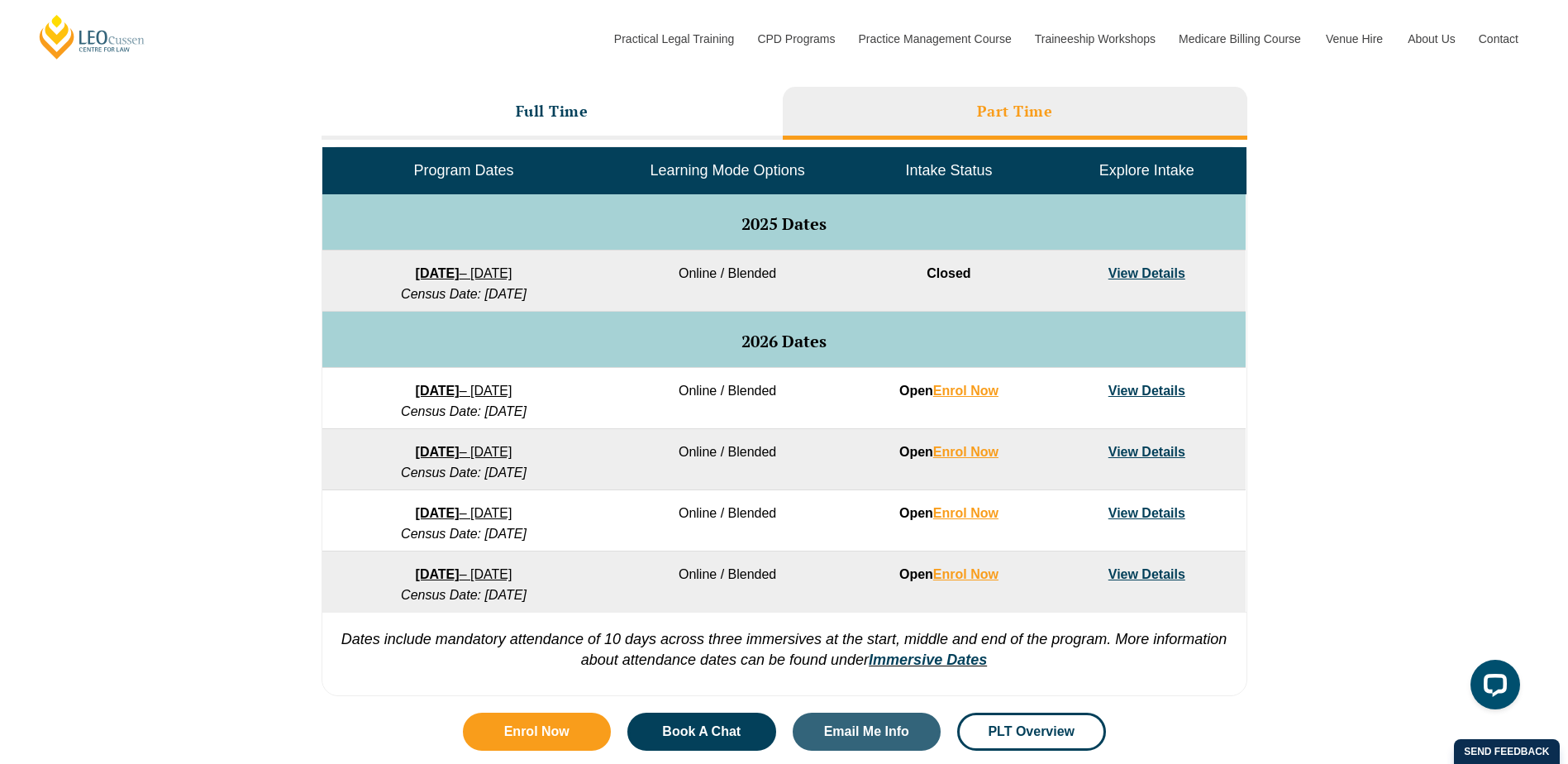
click at [1119, 395] on link "View Details" at bounding box center [1147, 391] width 77 height 14
